Goal: Transaction & Acquisition: Purchase product/service

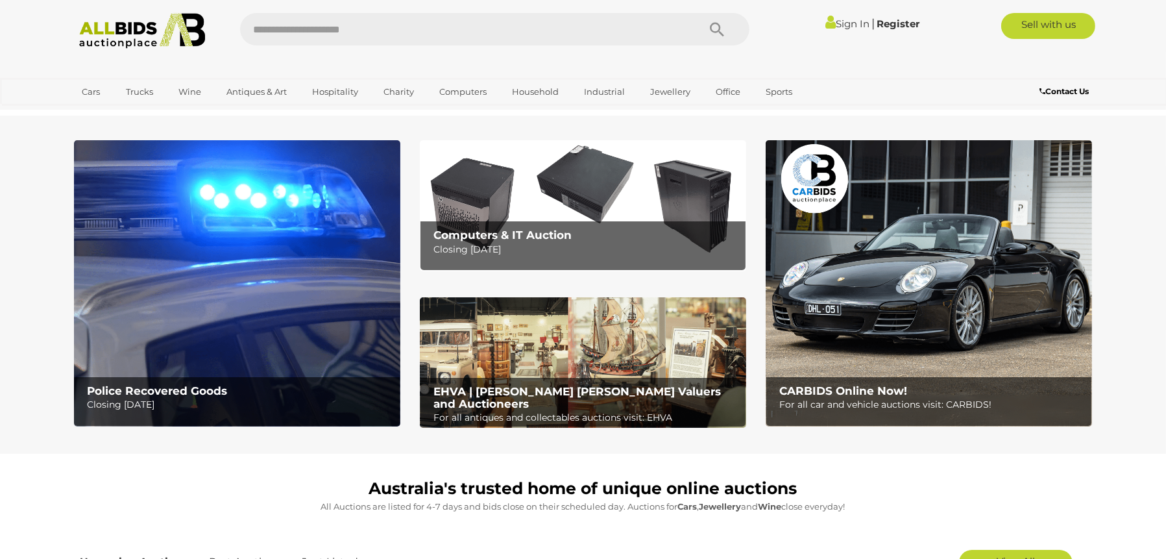
click at [207, 359] on img at bounding box center [237, 283] width 326 height 286
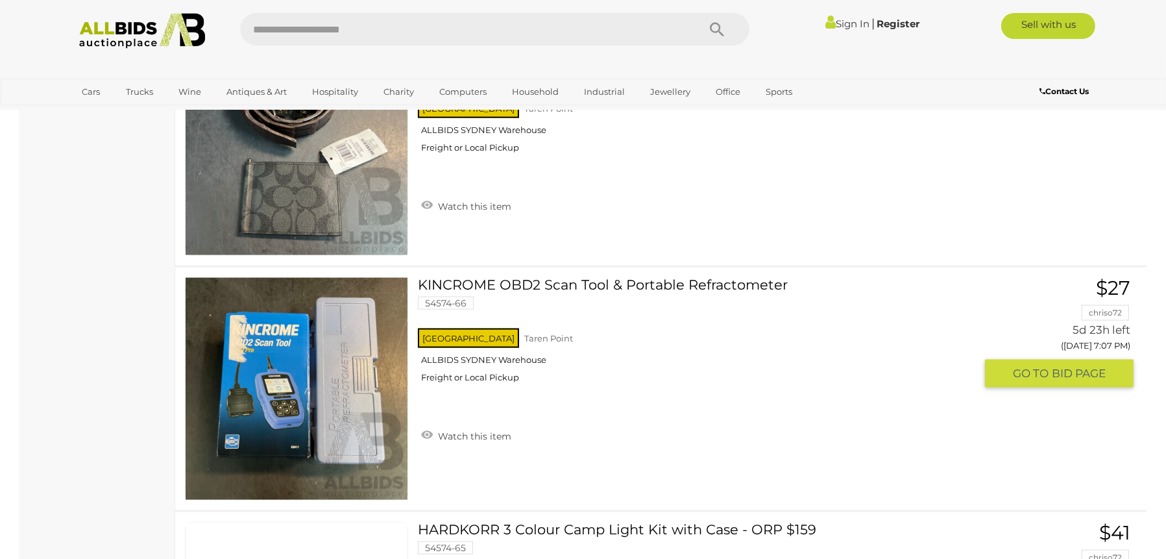
scroll to position [9191, 0]
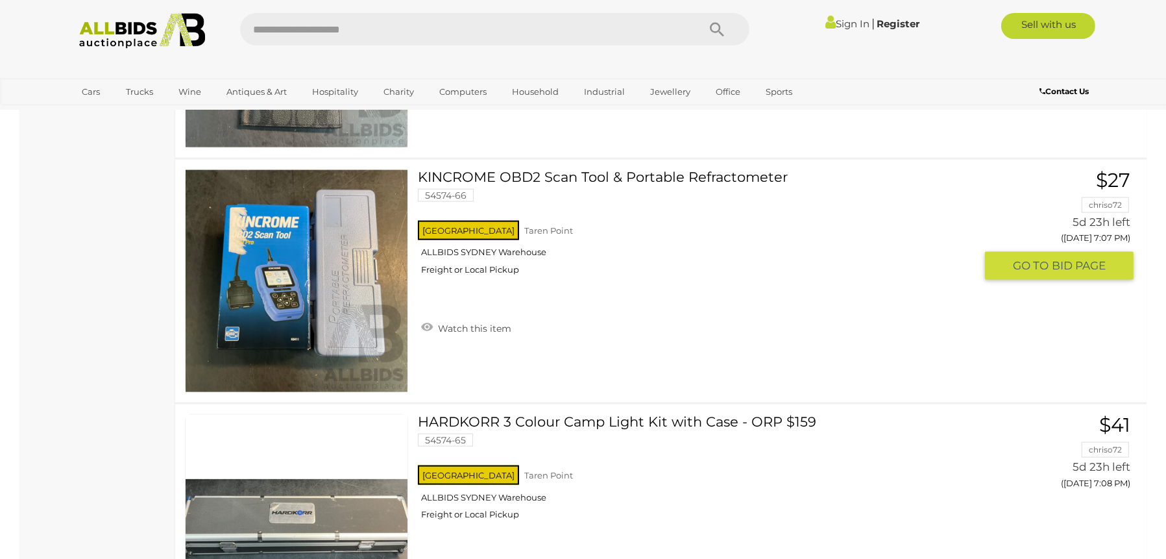
click at [357, 247] on link at bounding box center [296, 280] width 223 height 223
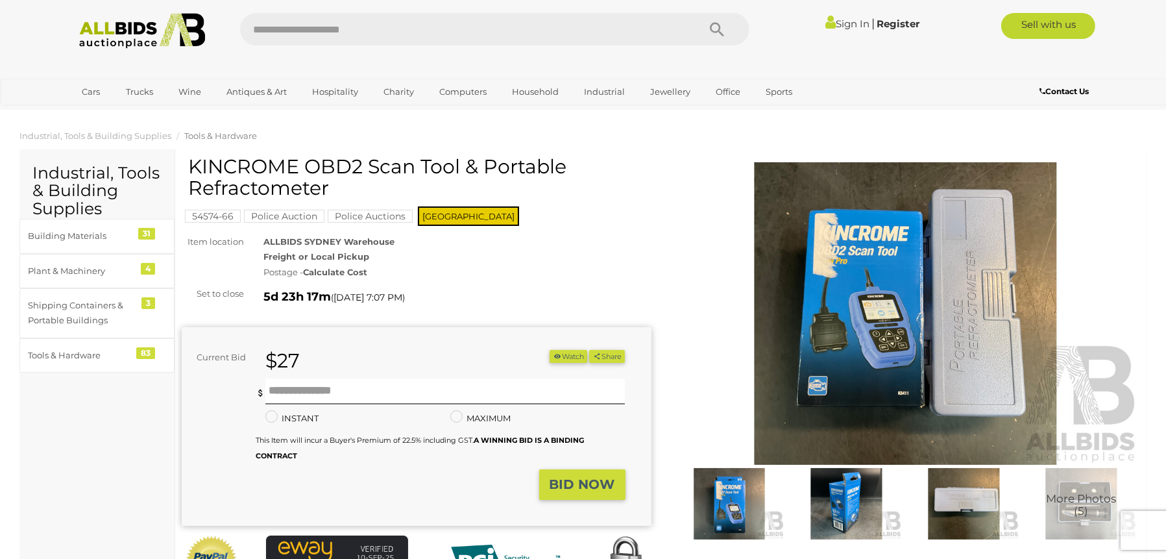
click at [903, 287] on img at bounding box center [906, 313] width 470 height 302
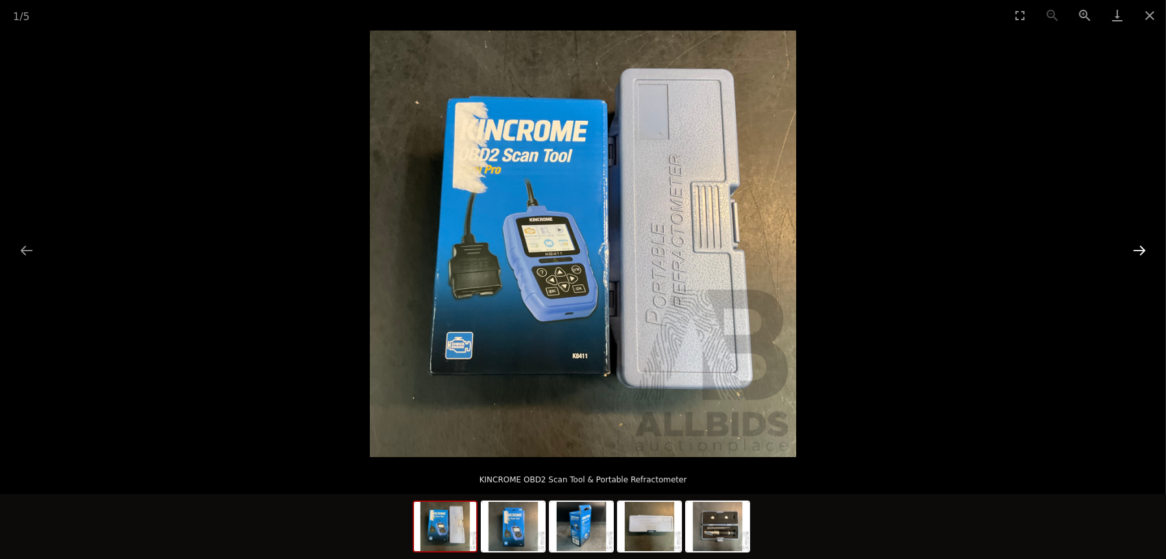
click at [1141, 247] on button "Next slide" at bounding box center [1139, 249] width 27 height 25
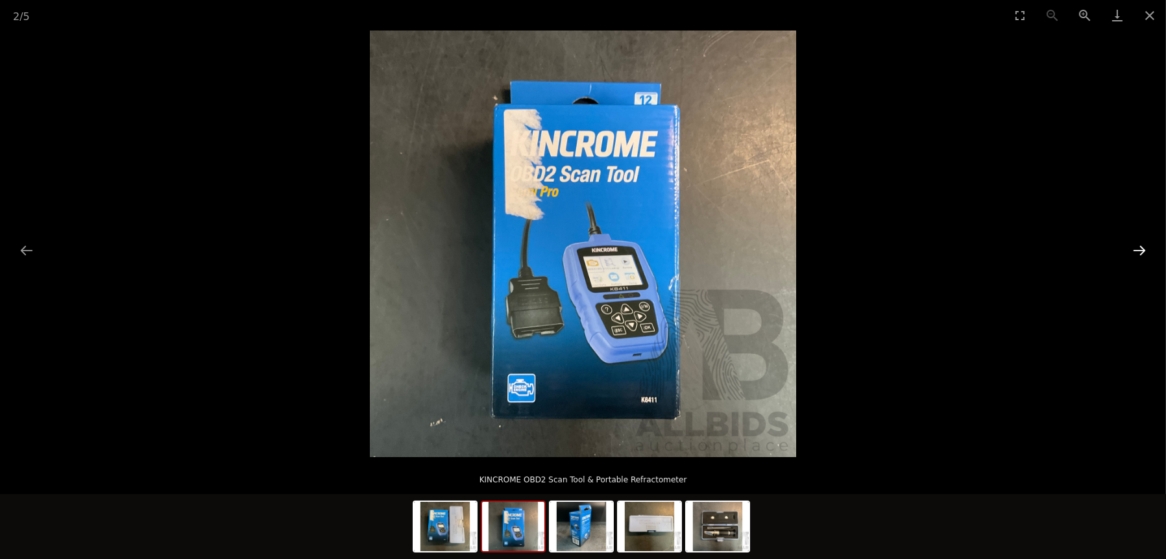
click at [1141, 247] on button "Next slide" at bounding box center [1139, 249] width 27 height 25
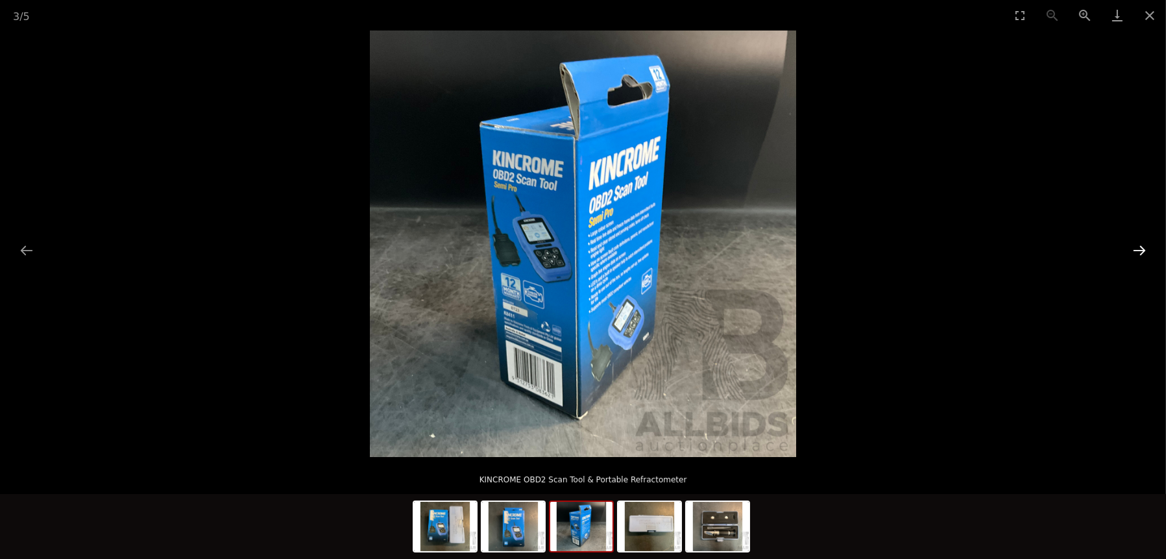
click at [1141, 247] on button "Next slide" at bounding box center [1139, 249] width 27 height 25
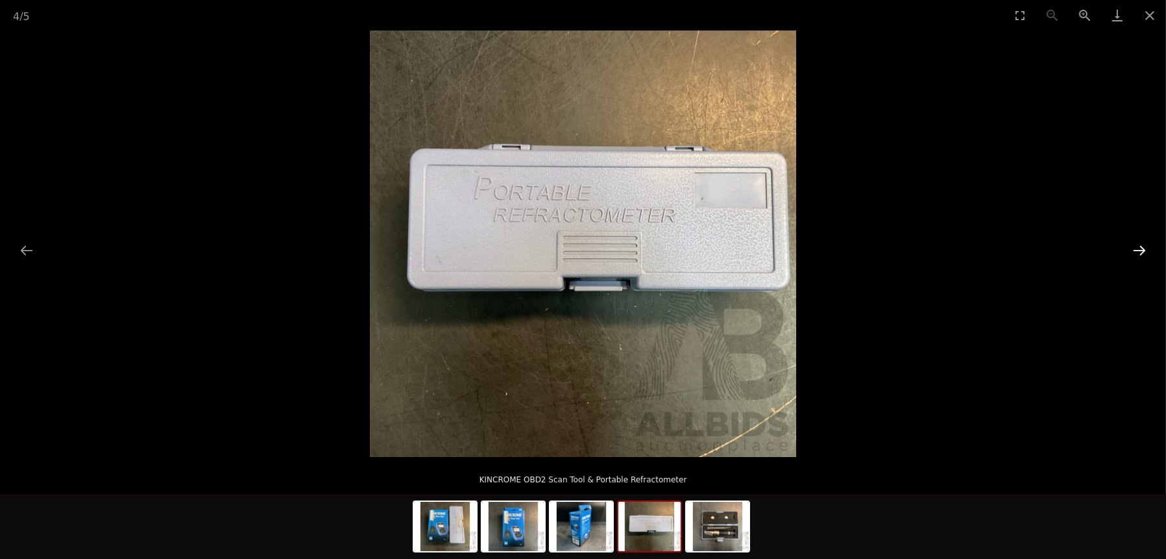
click at [1141, 247] on button "Next slide" at bounding box center [1139, 249] width 27 height 25
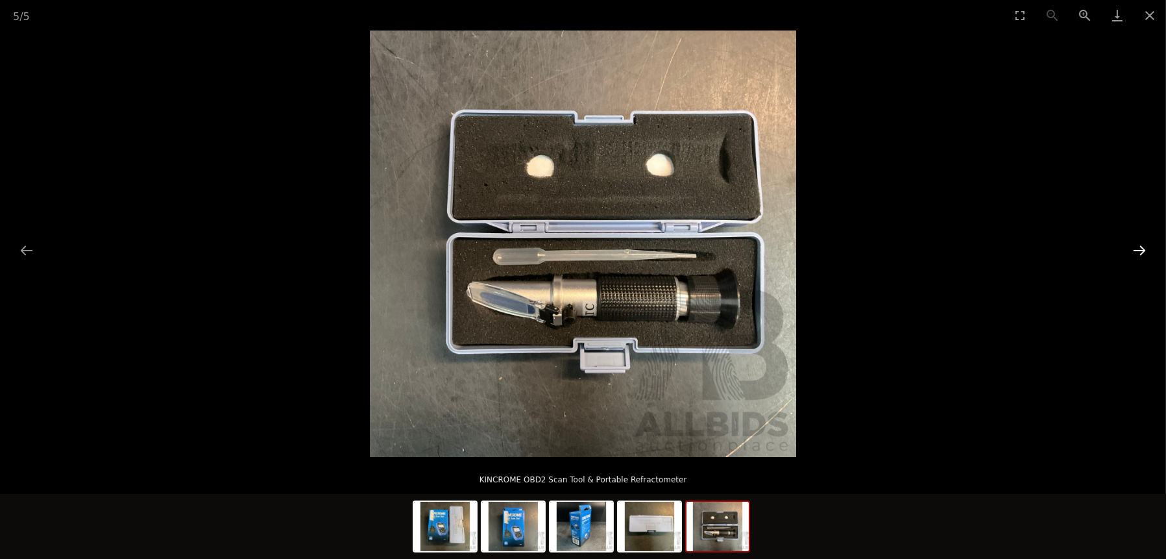
click at [1141, 247] on button "Next slide" at bounding box center [1139, 249] width 27 height 25
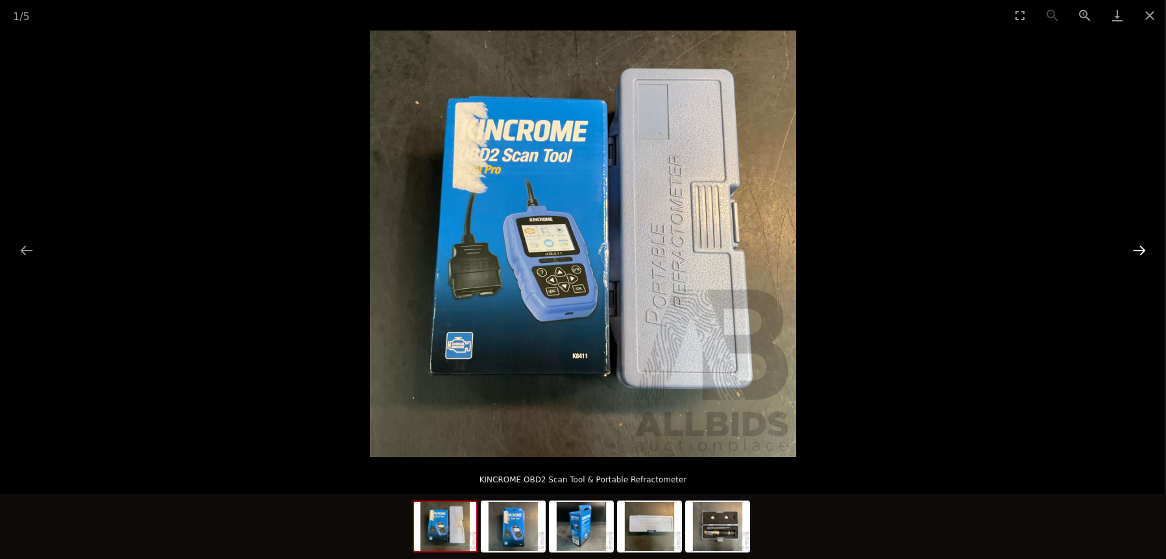
click at [1141, 247] on button "Next slide" at bounding box center [1139, 249] width 27 height 25
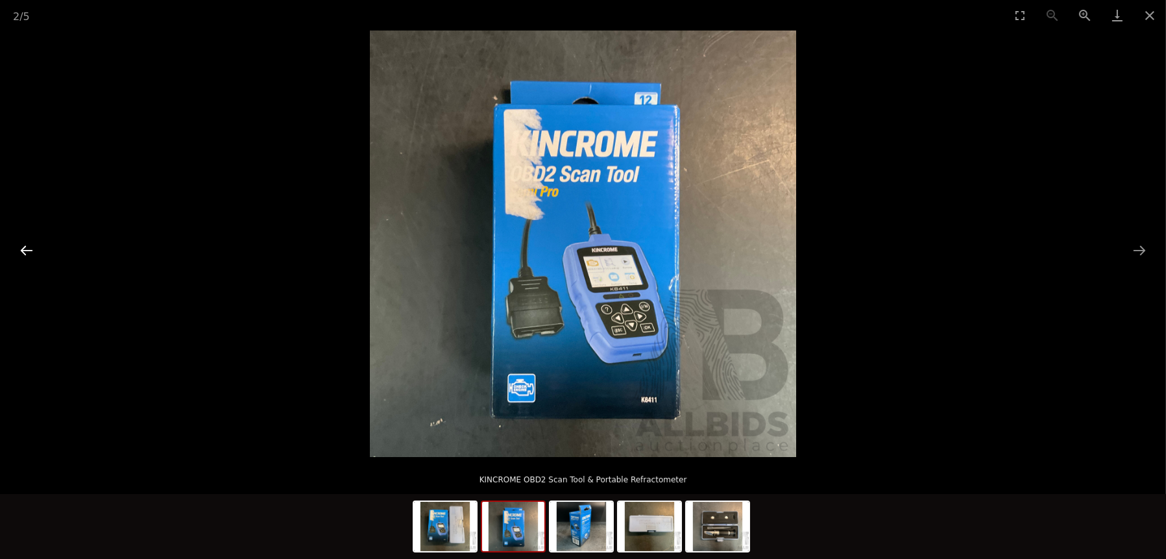
click at [25, 248] on button "Previous slide" at bounding box center [26, 249] width 27 height 25
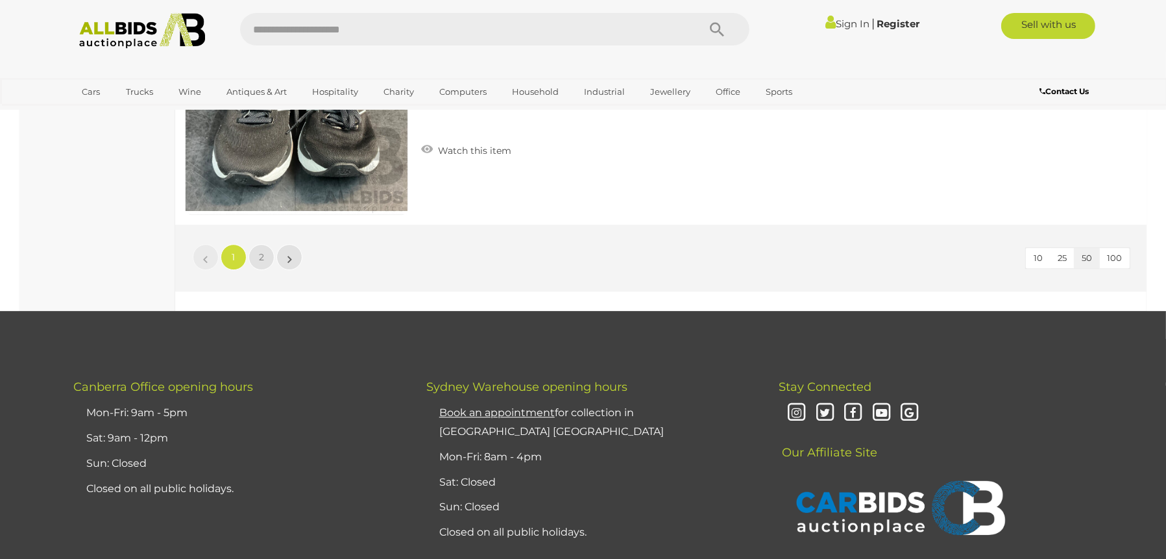
scroll to position [12306, 0]
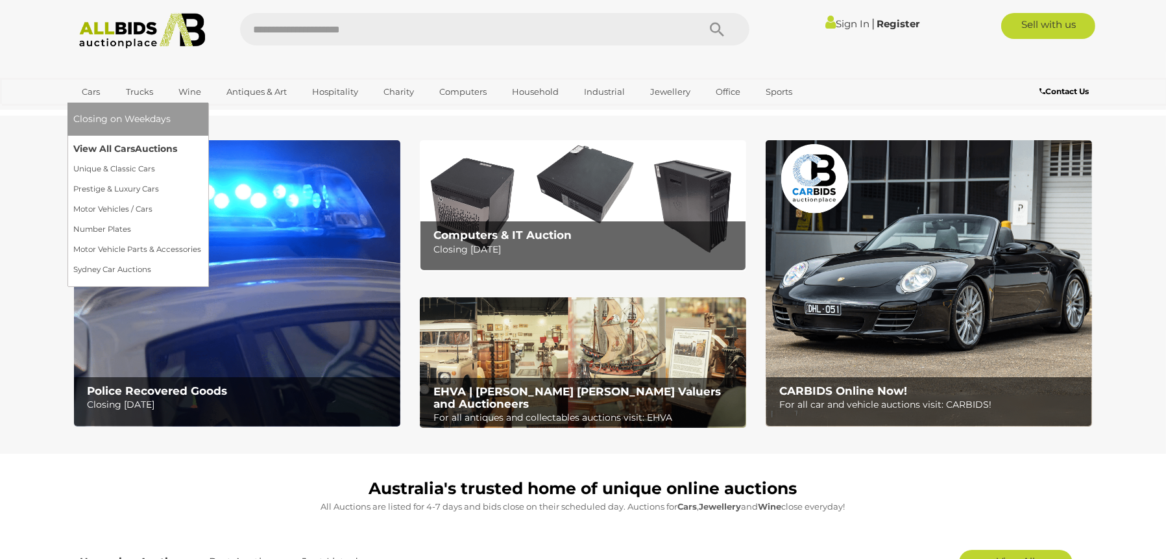
click at [86, 147] on link "View All Cars Auctions" at bounding box center [138, 149] width 128 height 20
